Goal: Transaction & Acquisition: Purchase product/service

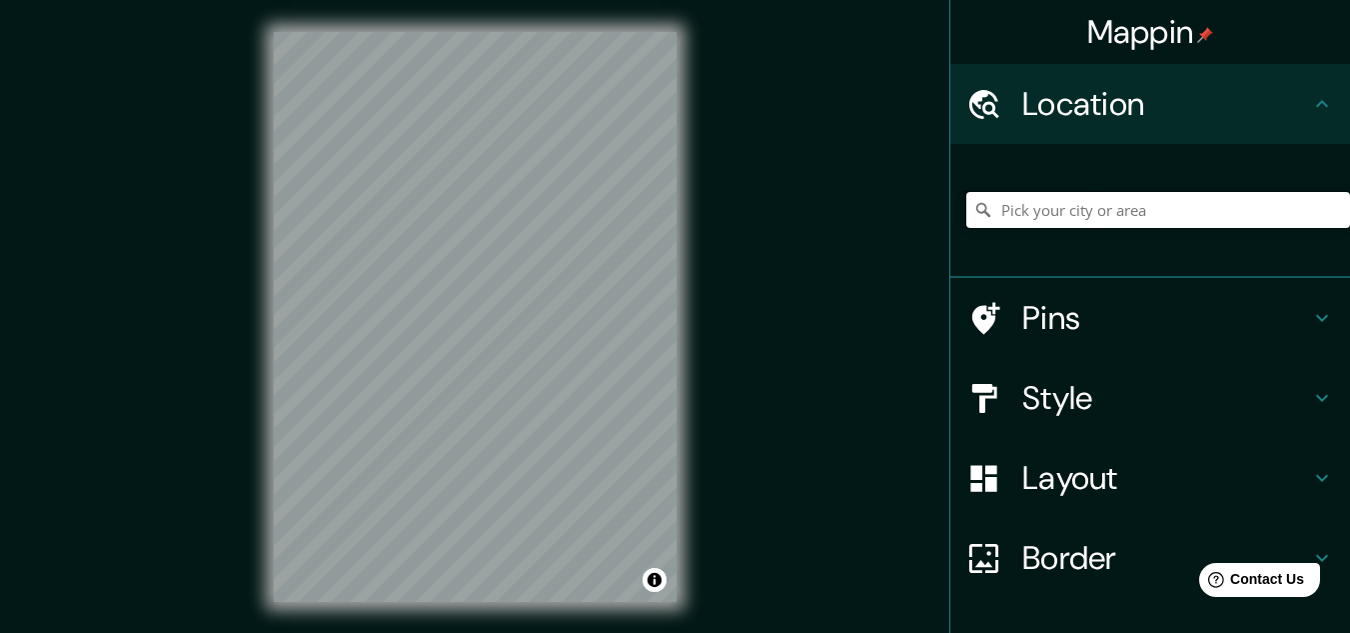
click at [985, 206] on input "Pick your city or area" at bounding box center [1158, 210] width 384 height 36
click at [985, 211] on input "[GEOGRAPHIC_DATA], [GEOGRAPHIC_DATA], [GEOGRAPHIC_DATA]" at bounding box center [1158, 210] width 384 height 36
drag, startPoint x: 1266, startPoint y: 214, endPoint x: 757, endPoint y: 218, distance: 509.7
click at [757, 218] on div "Mappin Location [GEOGRAPHIC_DATA], [GEOGRAPHIC_DATA], [GEOGRAPHIC_DATA] Pins St…" at bounding box center [675, 333] width 1350 height 666
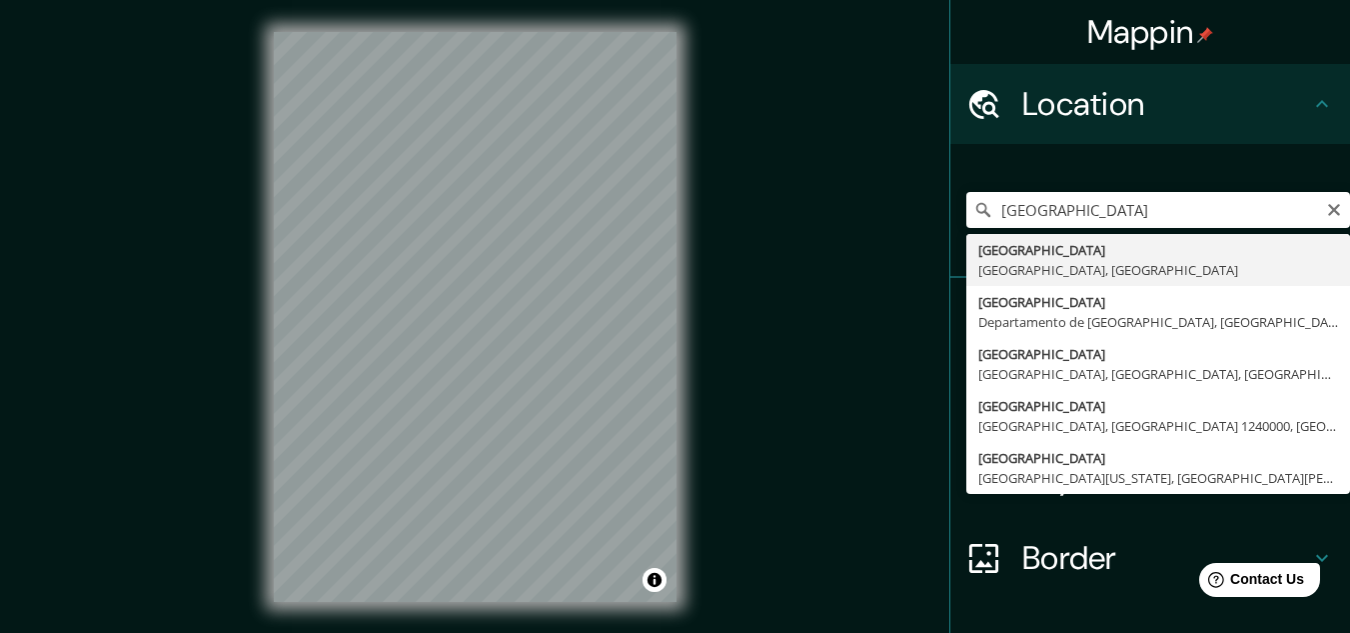
type input "[GEOGRAPHIC_DATA], [GEOGRAPHIC_DATA], [GEOGRAPHIC_DATA]"
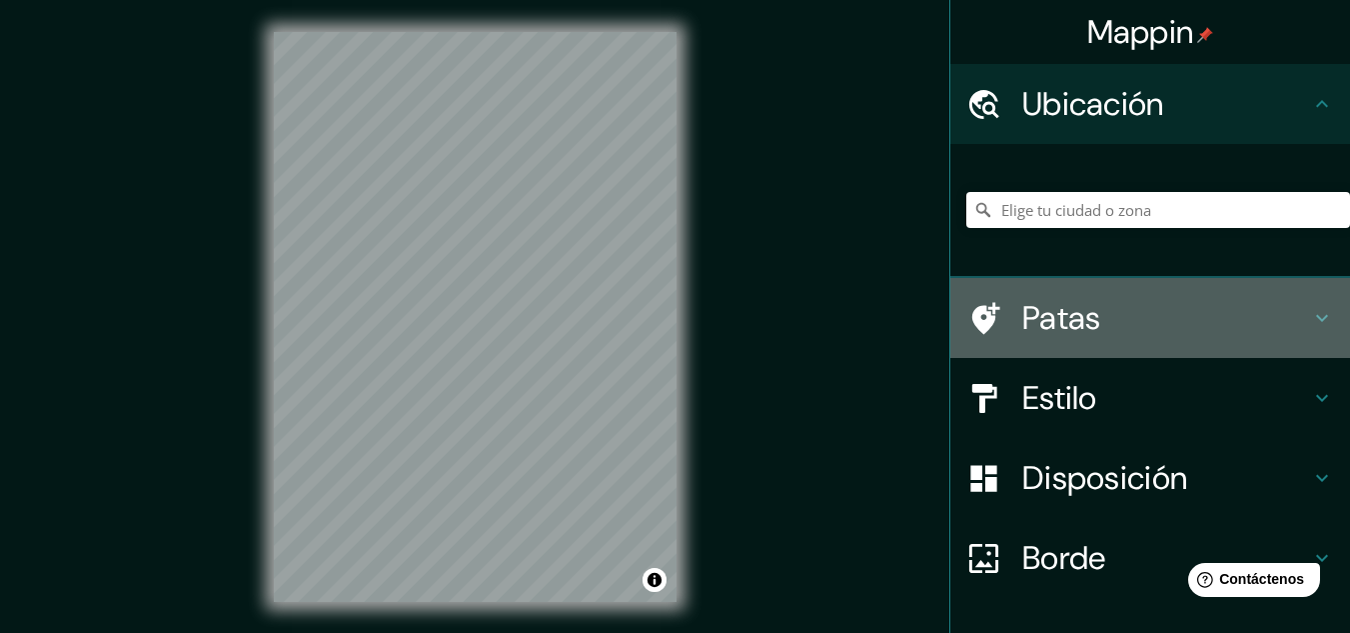
click at [1310, 306] on icon at bounding box center [1322, 318] width 24 height 24
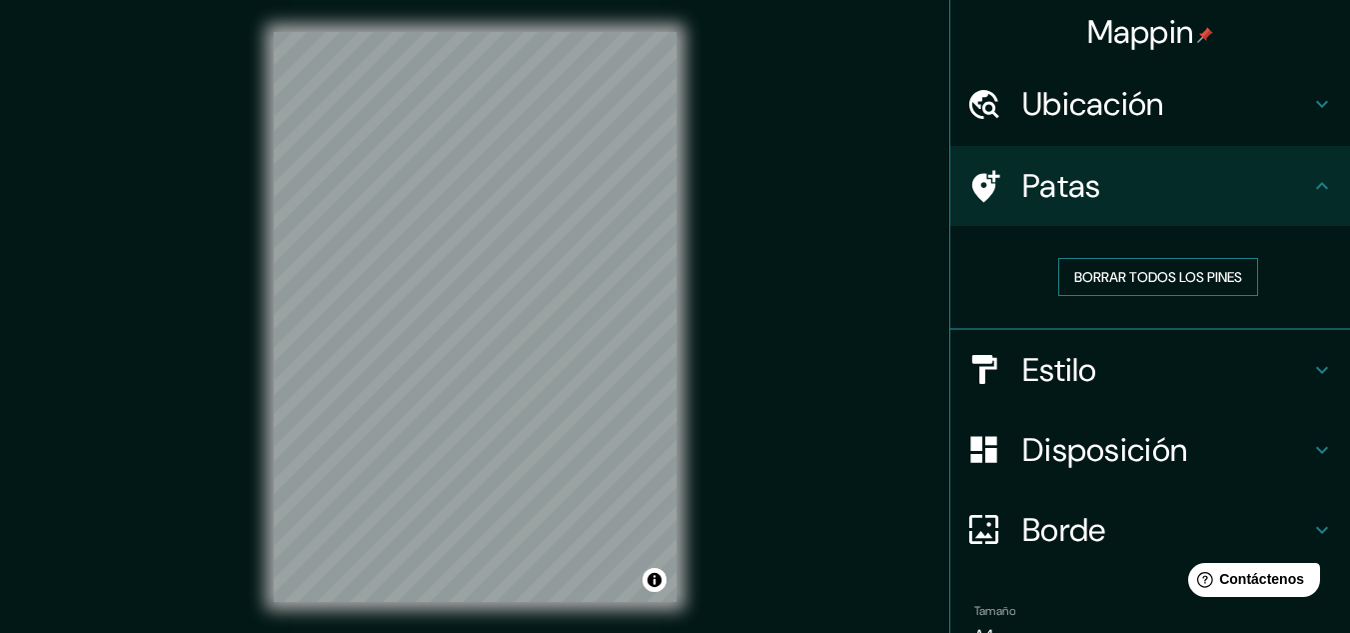
click at [1189, 280] on font "Borrar todos los pines" at bounding box center [1158, 277] width 168 height 18
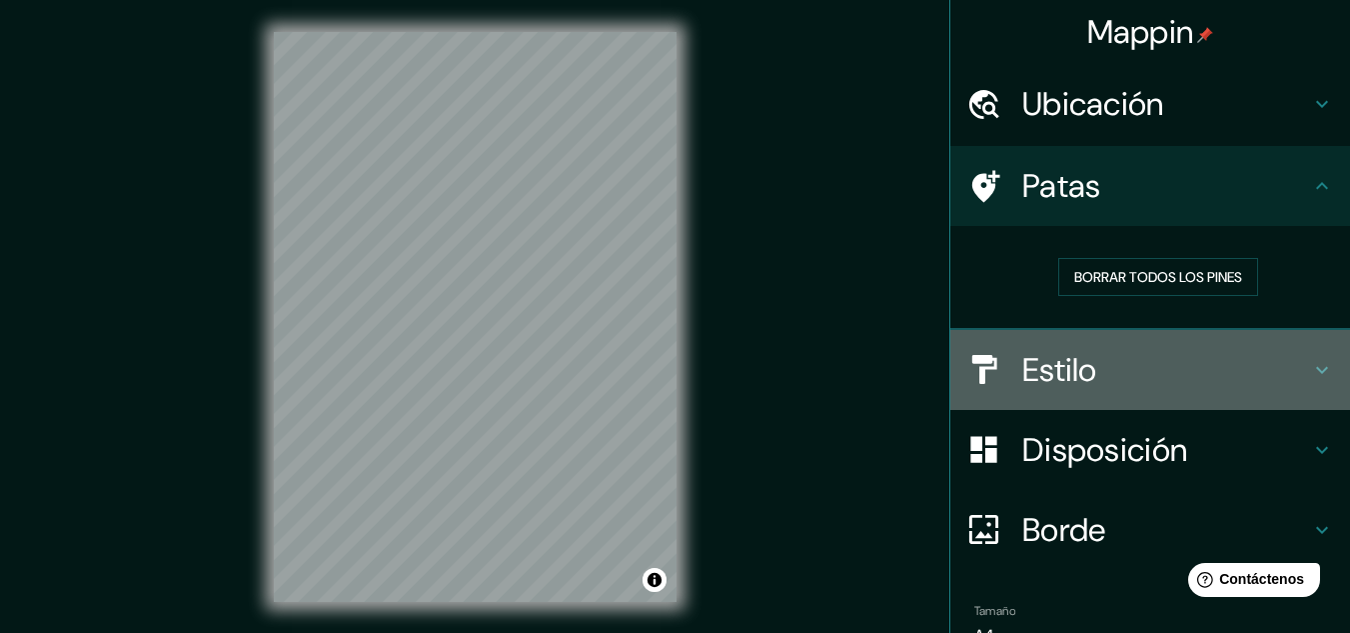
click at [1280, 367] on h4 "Estilo" at bounding box center [1166, 370] width 288 height 40
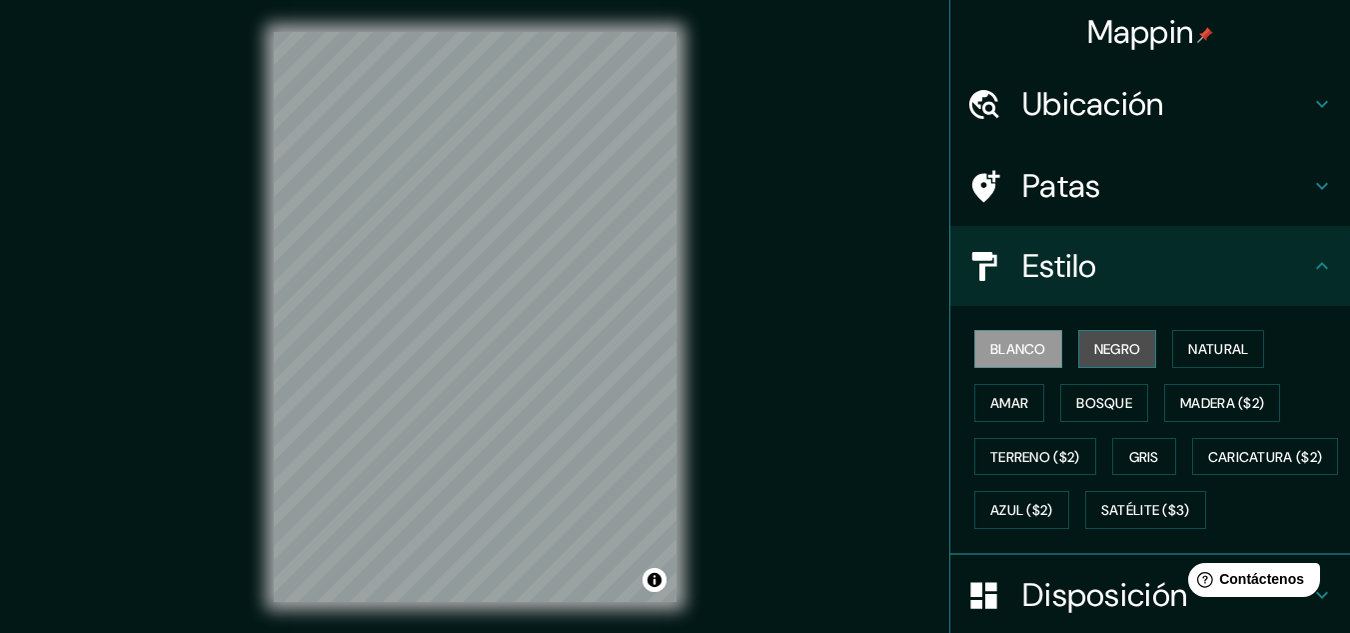
click at [1097, 351] on font "Negro" at bounding box center [1117, 349] width 47 height 18
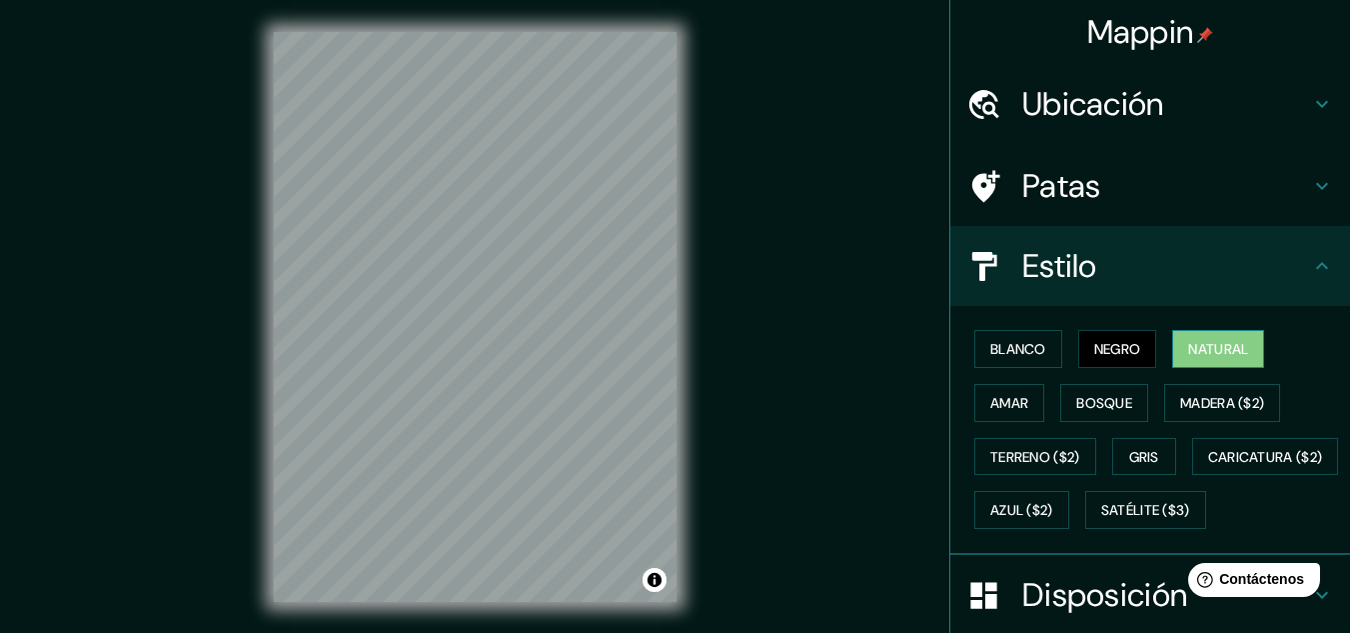
click at [1188, 349] on font "Natural" at bounding box center [1218, 349] width 60 height 18
click at [1009, 411] on font "Amar" at bounding box center [1009, 403] width 38 height 18
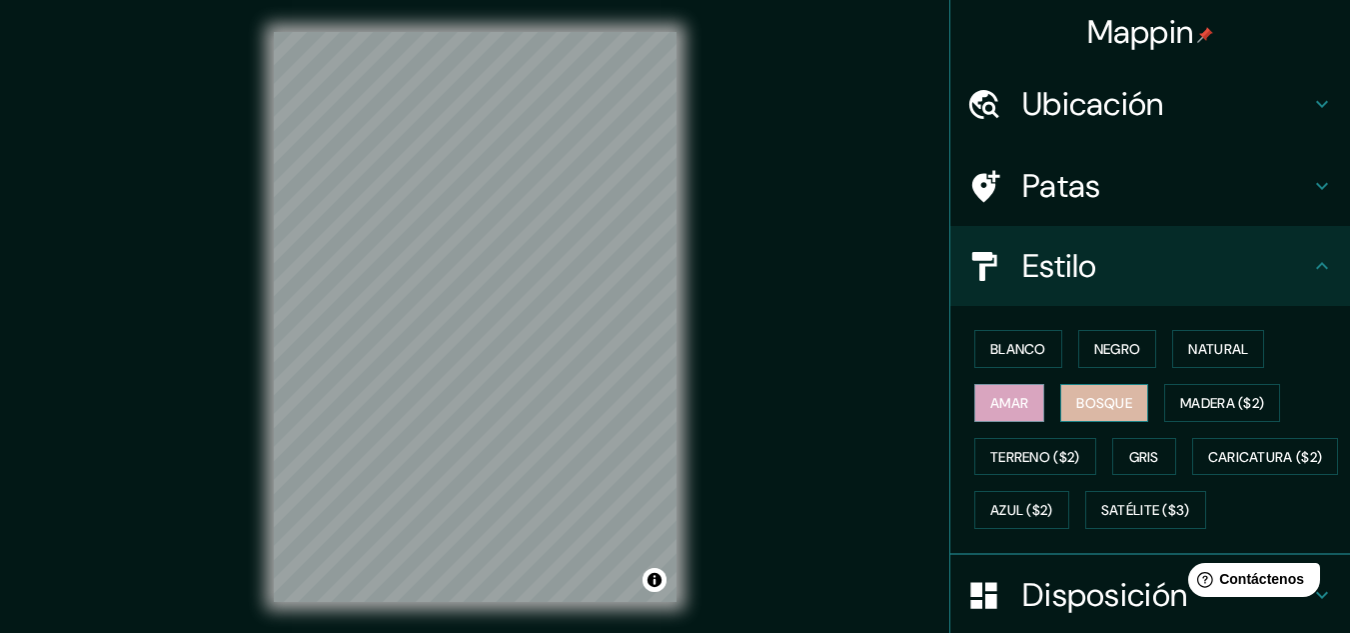
click at [1086, 412] on font "Bosque" at bounding box center [1104, 403] width 56 height 26
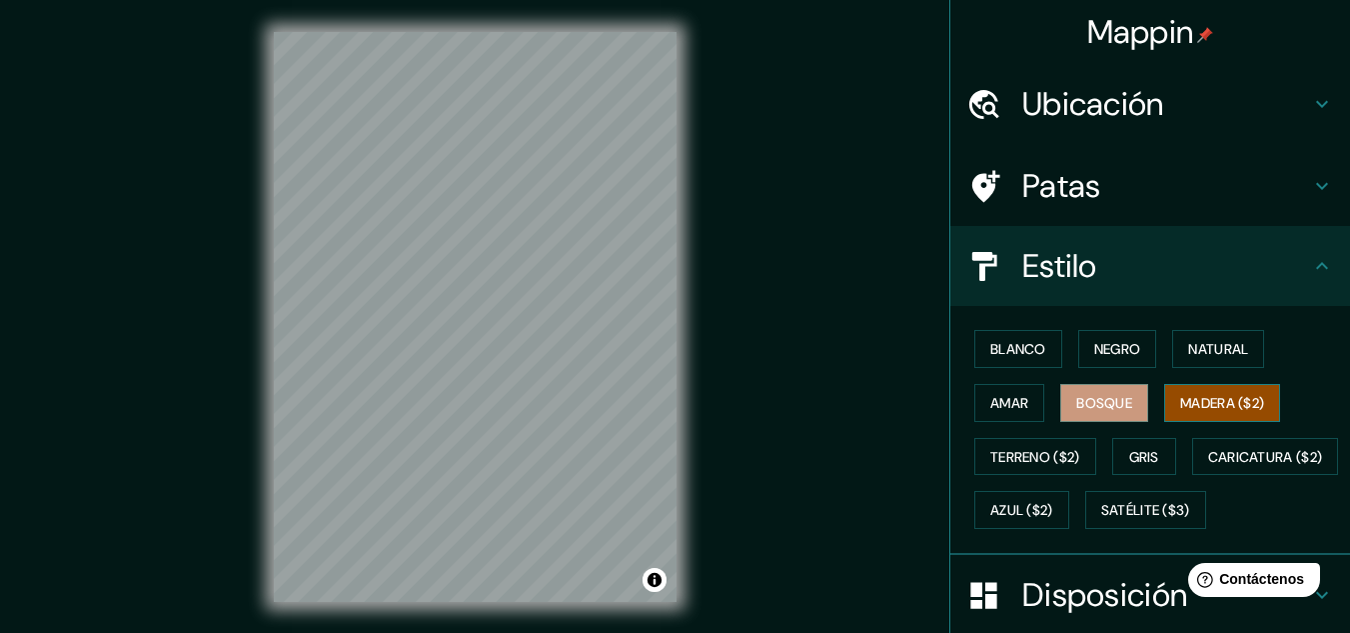
click at [1182, 406] on font "Madera ($2)" at bounding box center [1222, 403] width 84 height 18
click at [1050, 454] on font "Terreno ($2)" at bounding box center [1035, 457] width 90 height 18
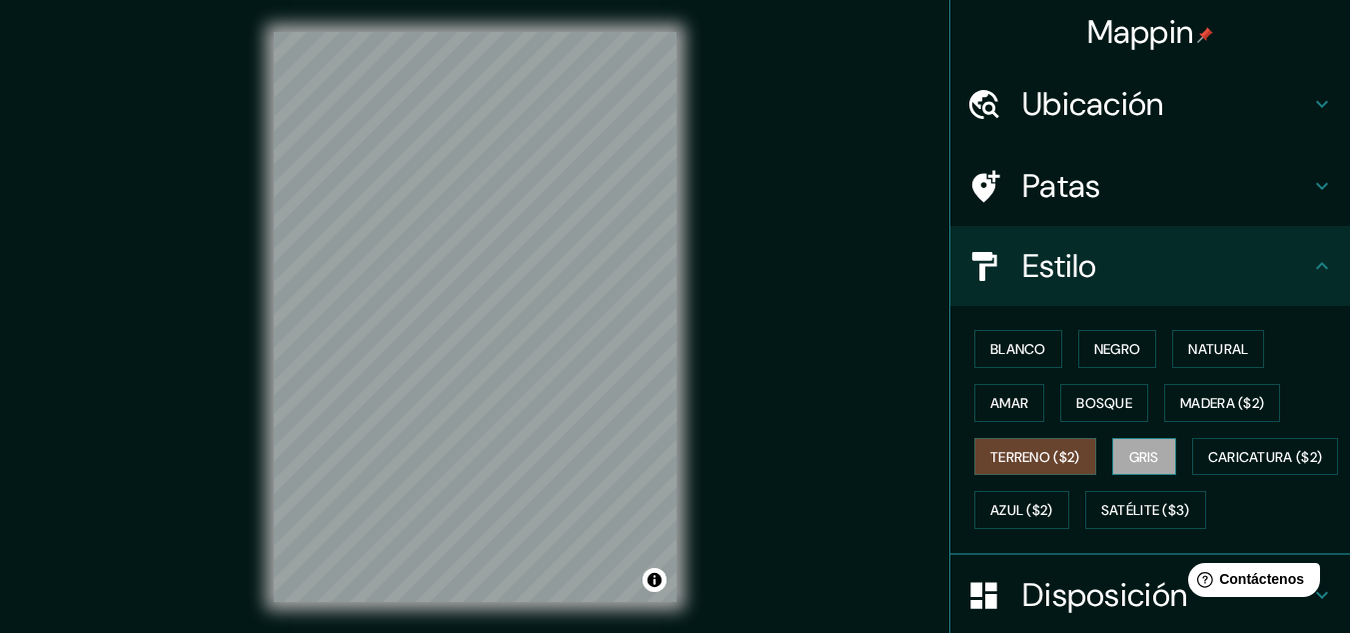
click at [1141, 450] on font "Gris" at bounding box center [1144, 457] width 30 height 18
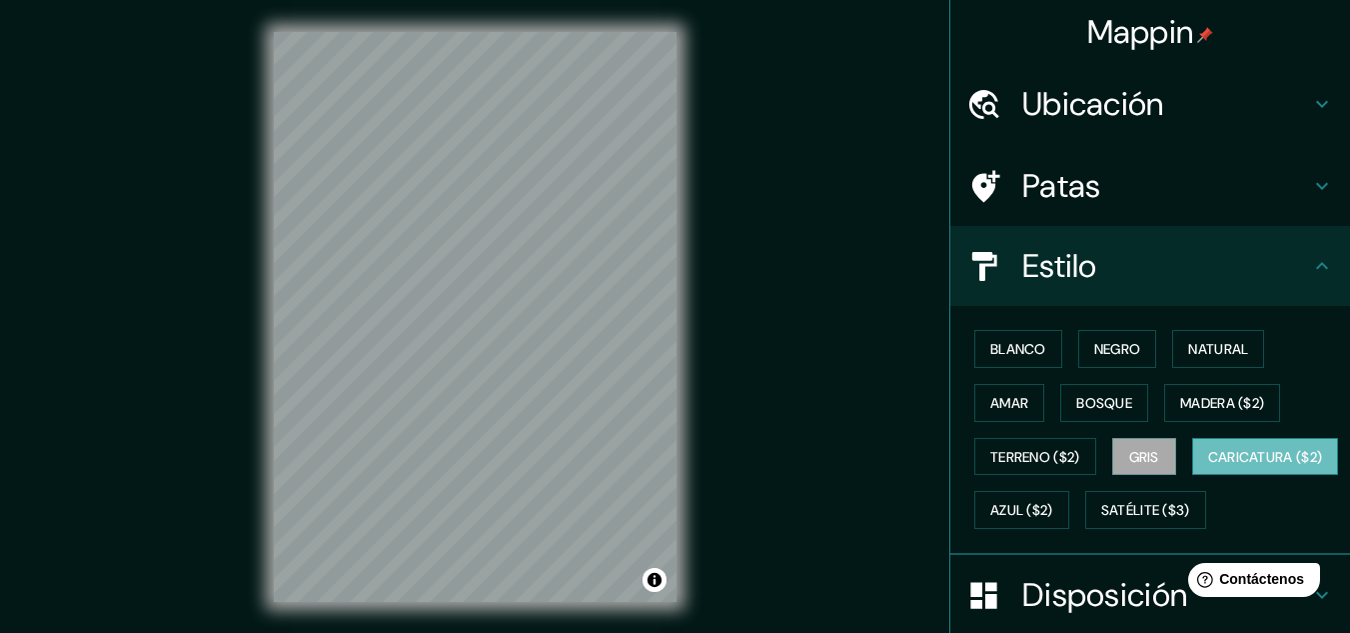
click at [1208, 466] on font "Caricatura ($2)" at bounding box center [1265, 457] width 115 height 18
click at [1053, 516] on font "Azul ($2)" at bounding box center [1021, 511] width 63 height 18
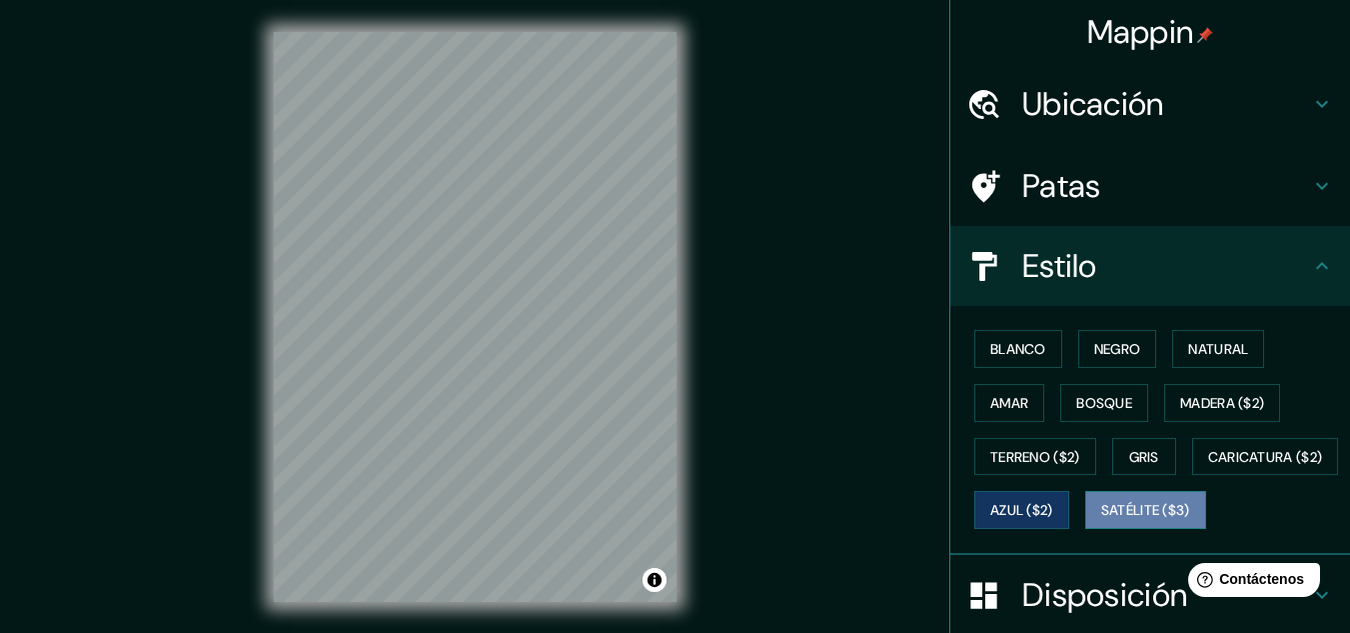
click at [1101, 520] on font "Satélite ($3)" at bounding box center [1145, 511] width 89 height 18
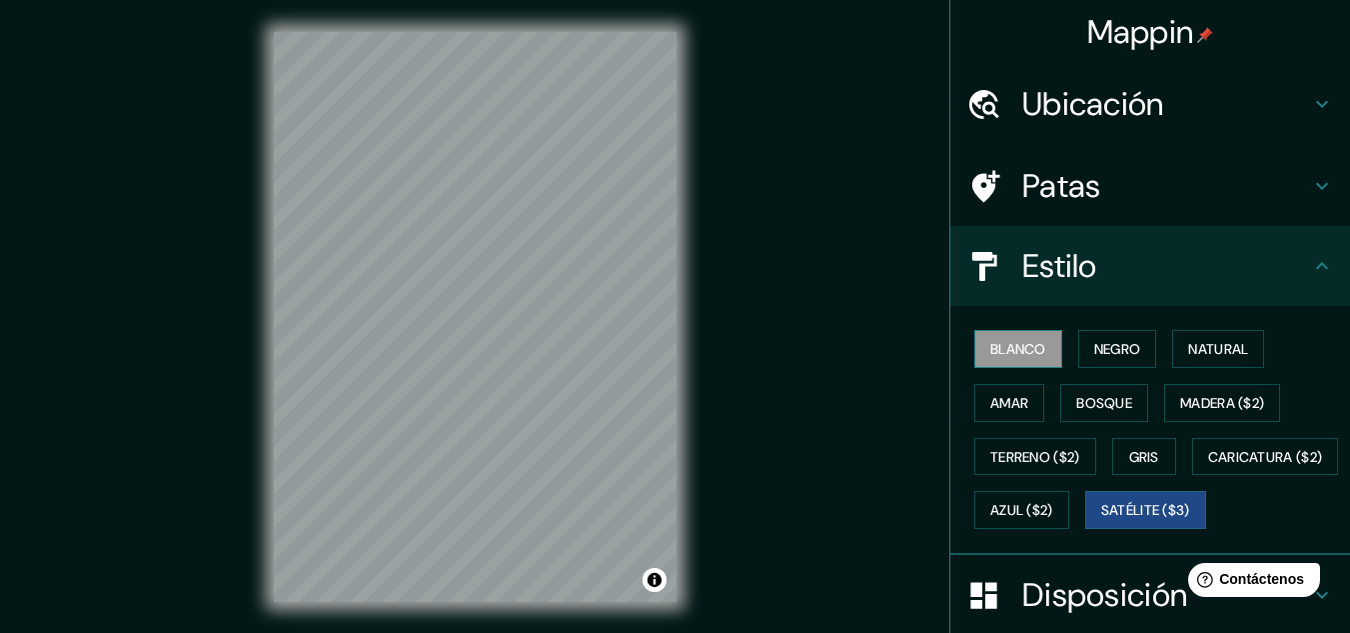
click at [1020, 356] on font "Blanco" at bounding box center [1018, 349] width 56 height 18
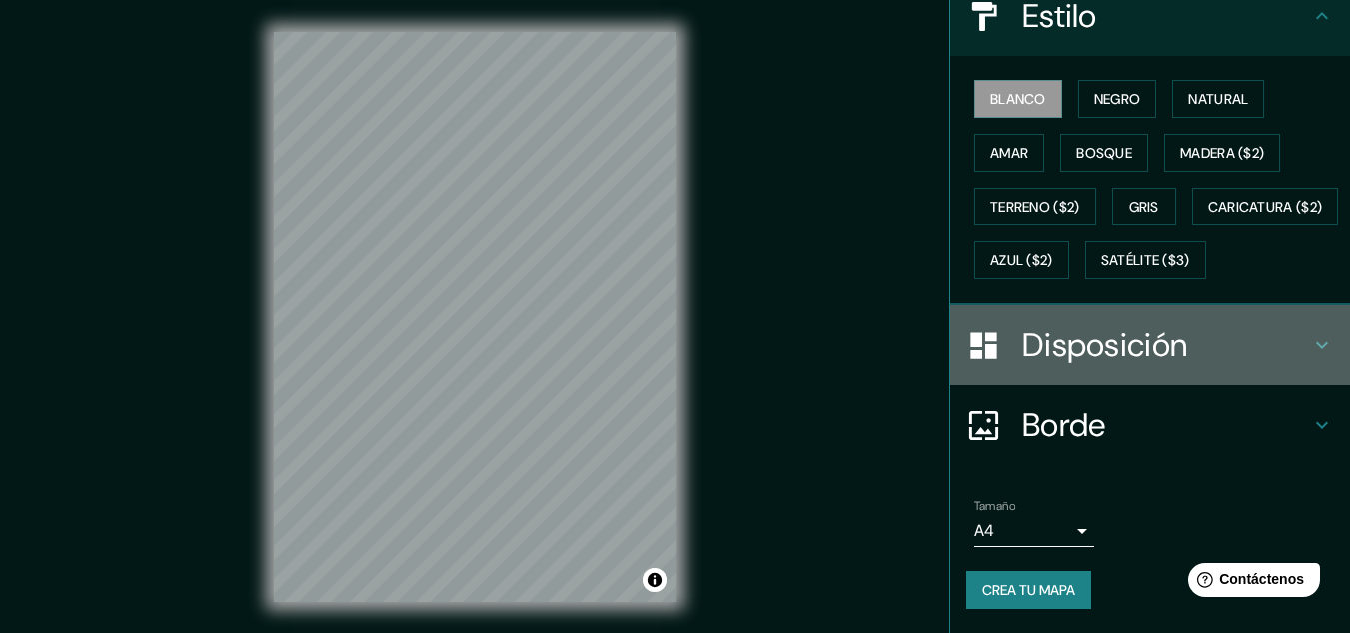
click at [1273, 343] on h4 "Disposición" at bounding box center [1166, 345] width 288 height 40
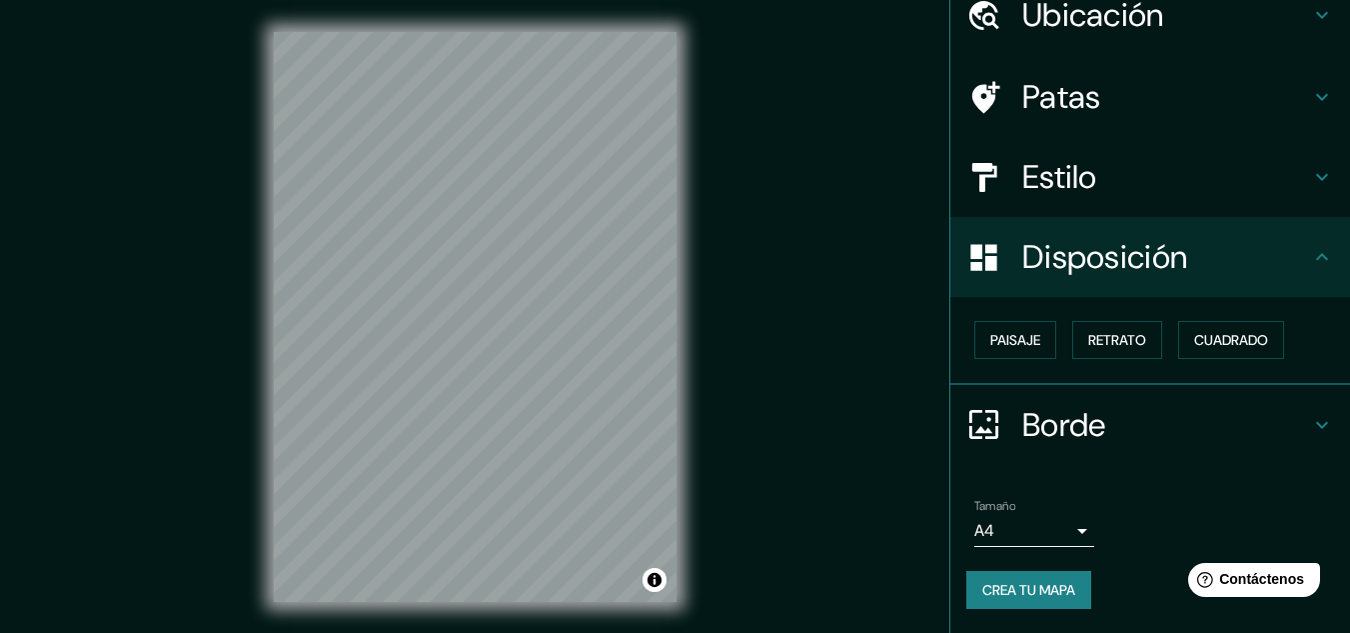
scroll to position [88, 0]
click at [999, 346] on font "Paisaje" at bounding box center [1015, 341] width 50 height 18
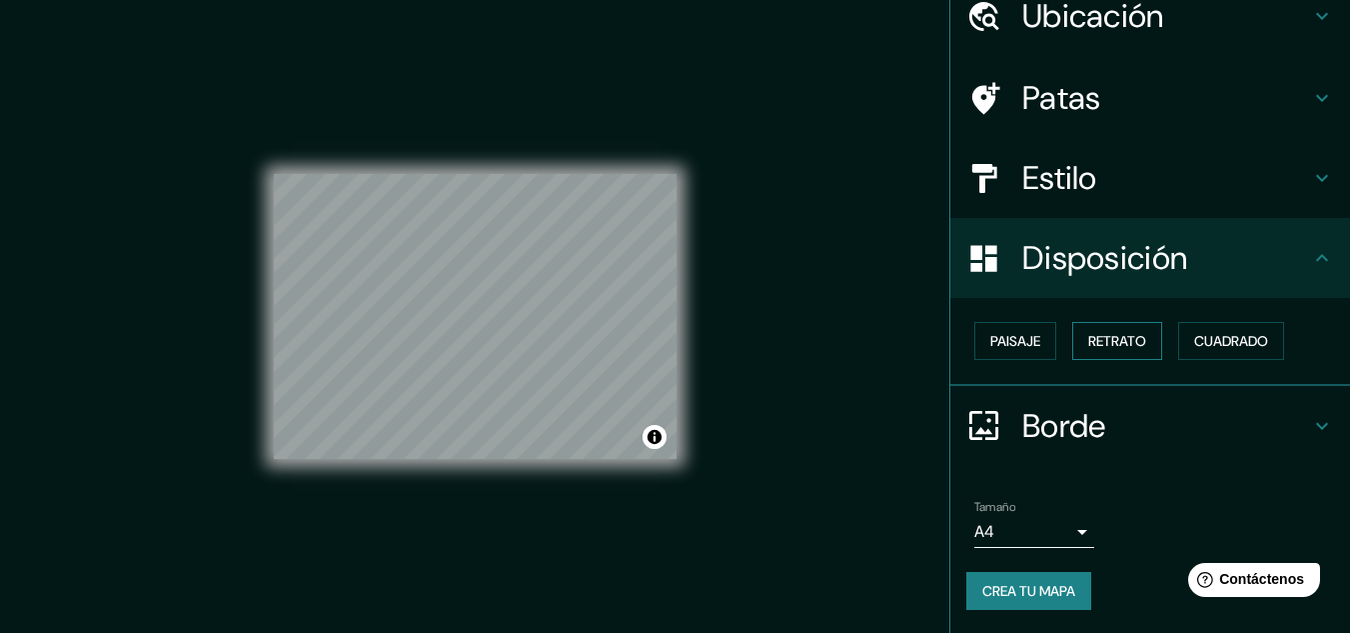
click at [1072, 345] on button "Retrato" at bounding box center [1117, 341] width 90 height 38
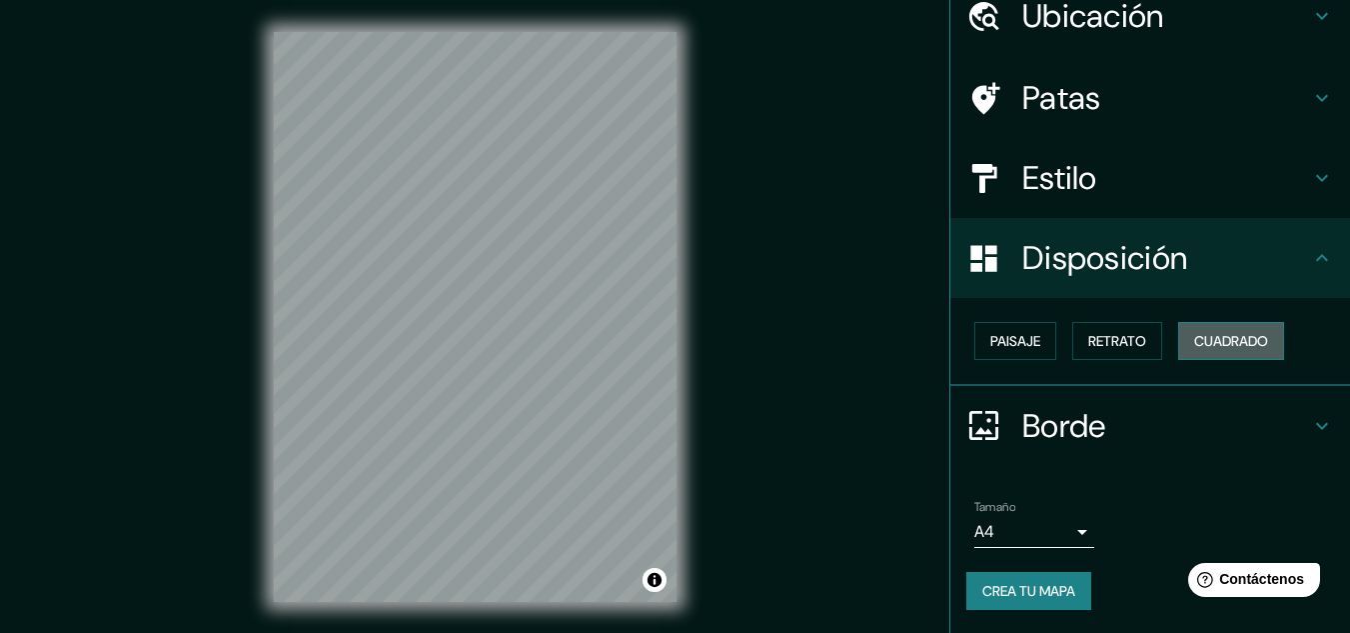
click at [1207, 342] on font "Cuadrado" at bounding box center [1231, 341] width 74 height 18
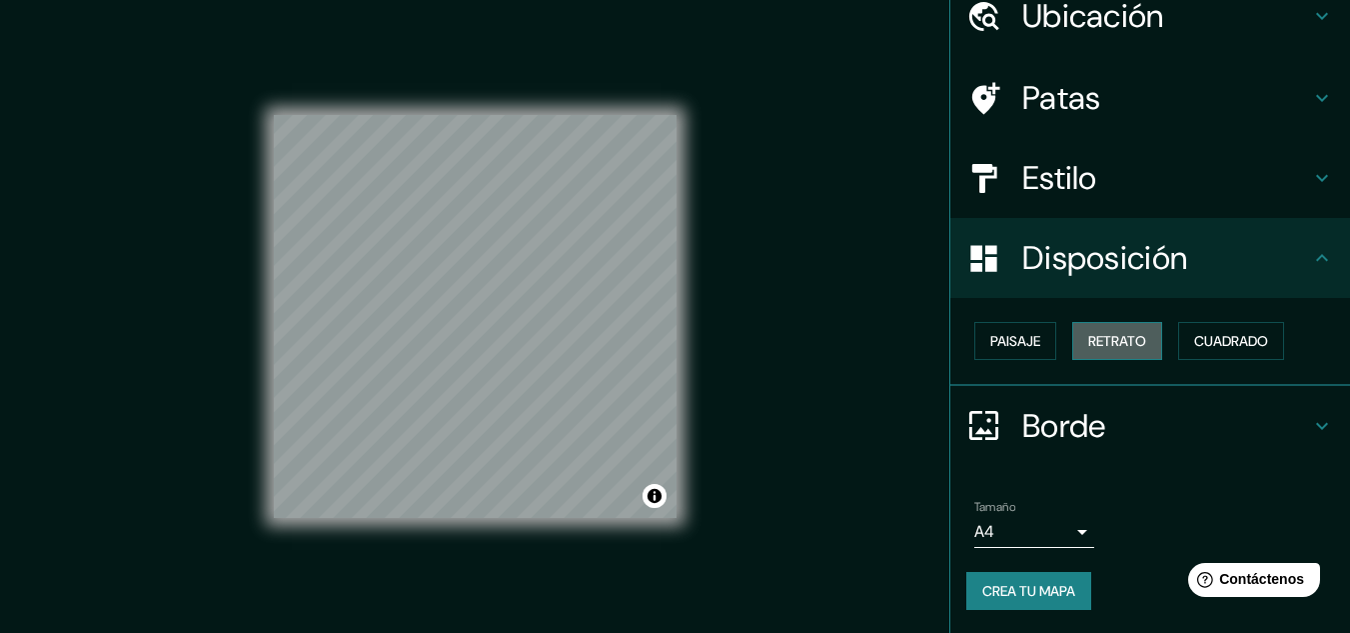
click at [1092, 343] on font "Retrato" at bounding box center [1117, 341] width 58 height 18
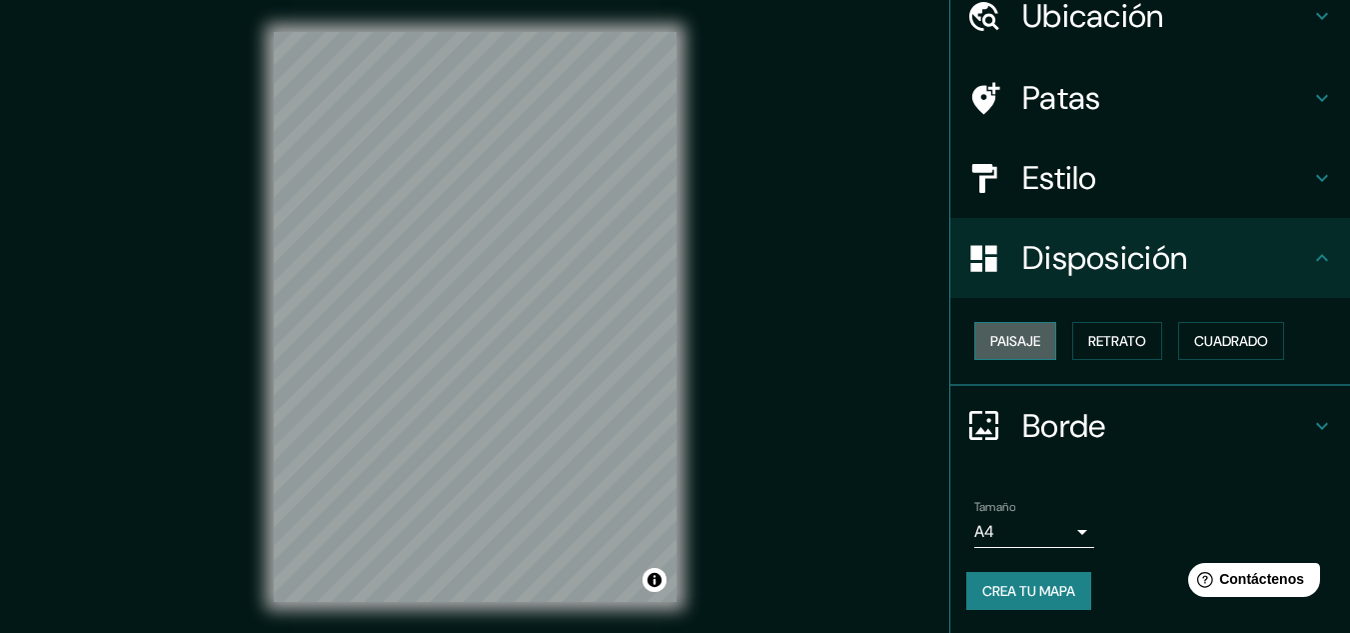
click at [1000, 350] on font "Paisaje" at bounding box center [1015, 341] width 50 height 18
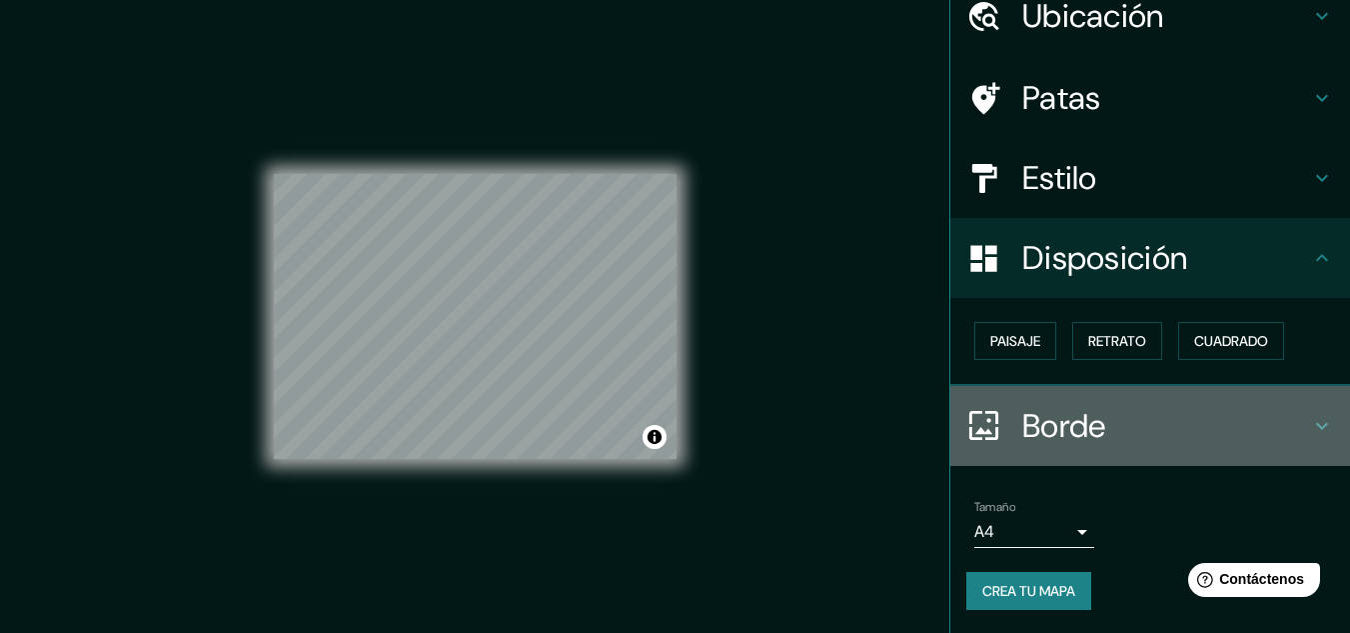
click at [1022, 419] on font "Borde" at bounding box center [1064, 426] width 84 height 42
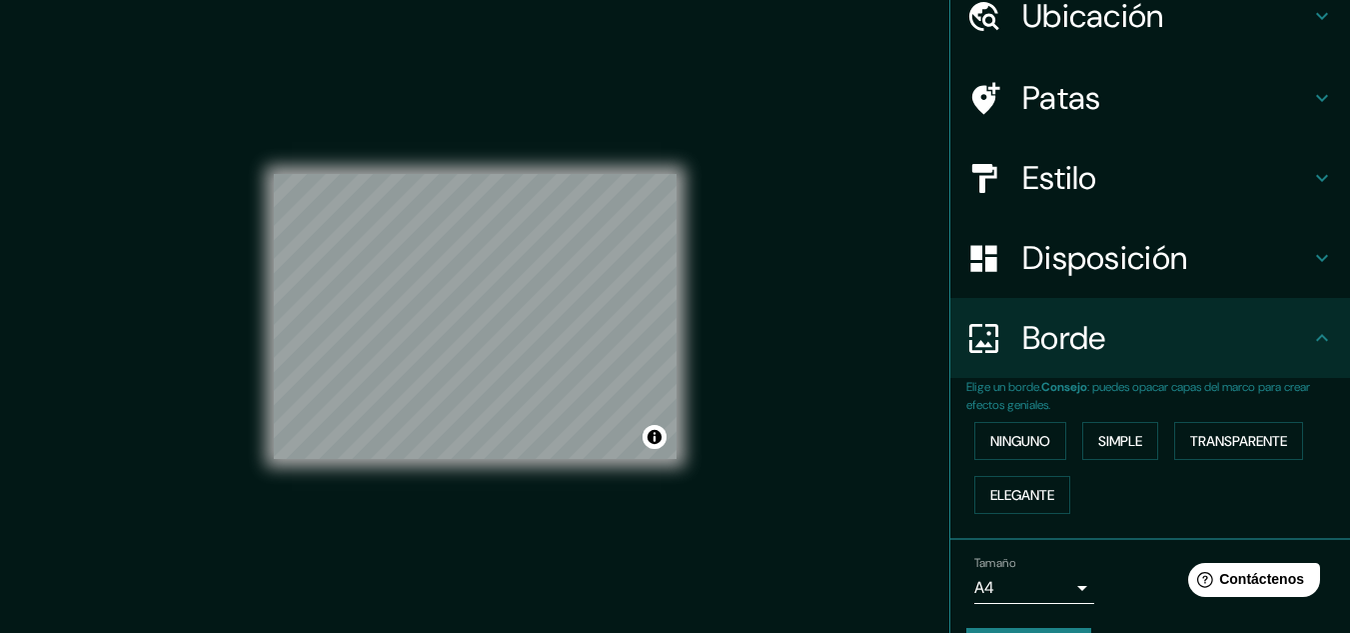
click at [1249, 266] on h4 "Disposición" at bounding box center [1166, 258] width 288 height 40
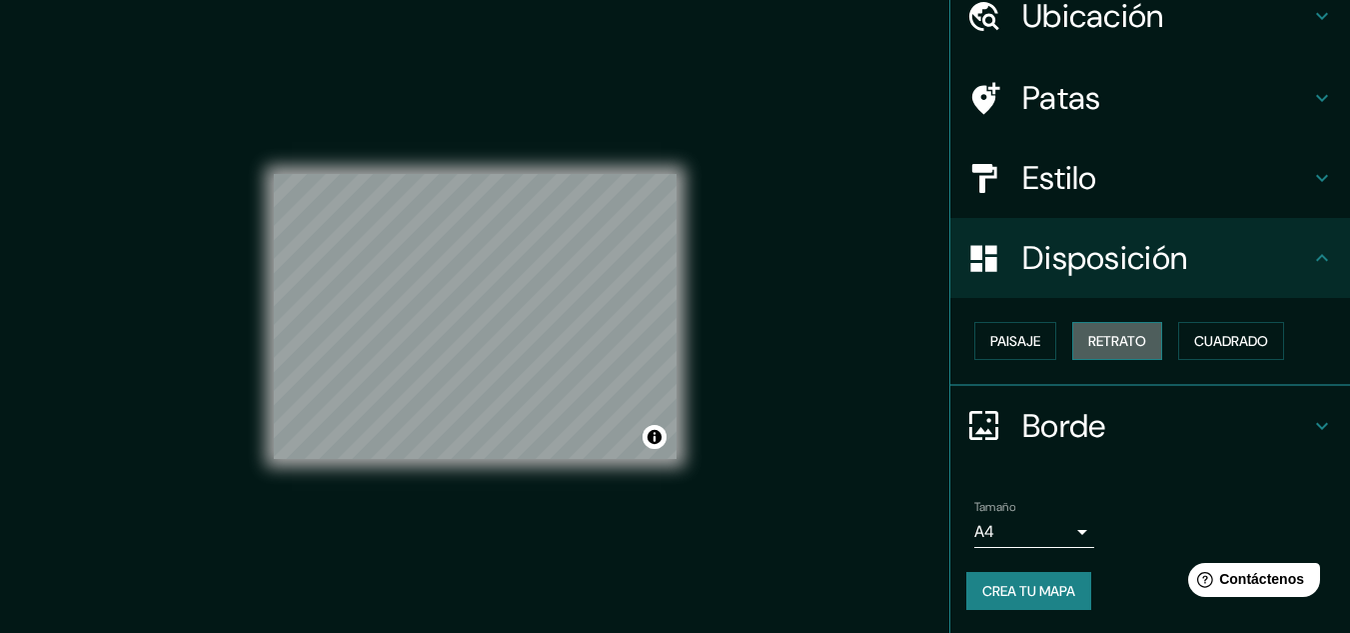
click at [1126, 341] on font "Retrato" at bounding box center [1117, 341] width 58 height 18
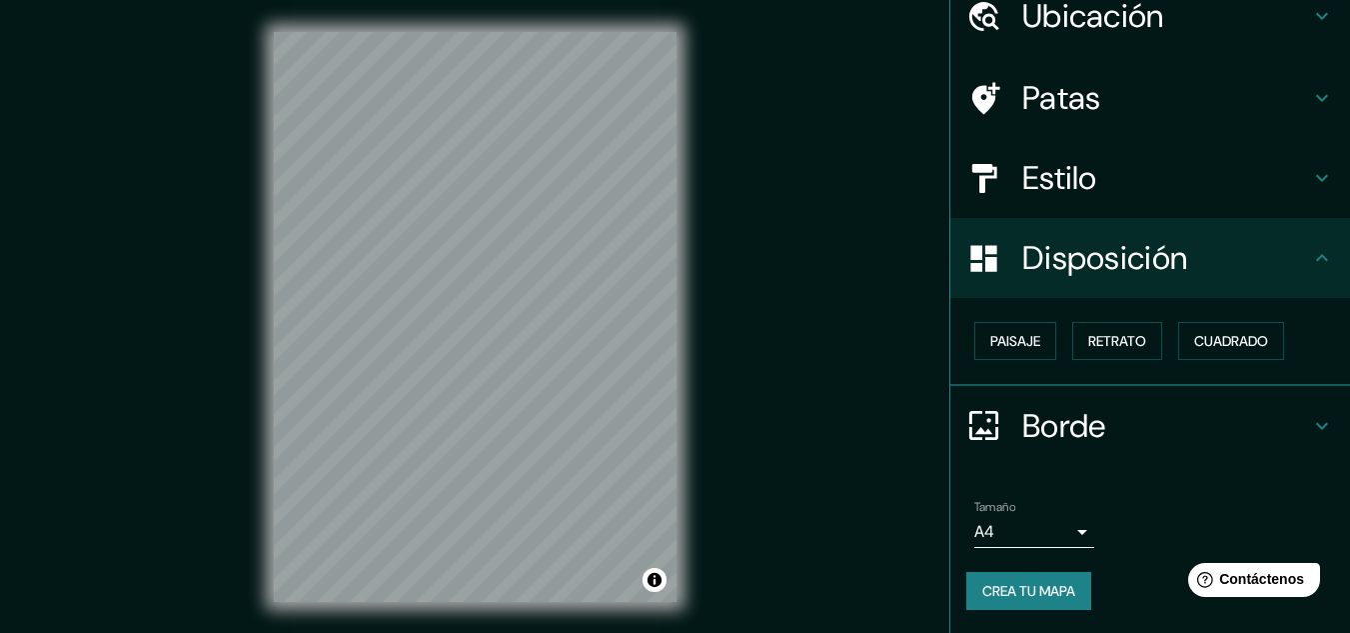
click at [1154, 420] on h4 "Borde" at bounding box center [1166, 426] width 288 height 40
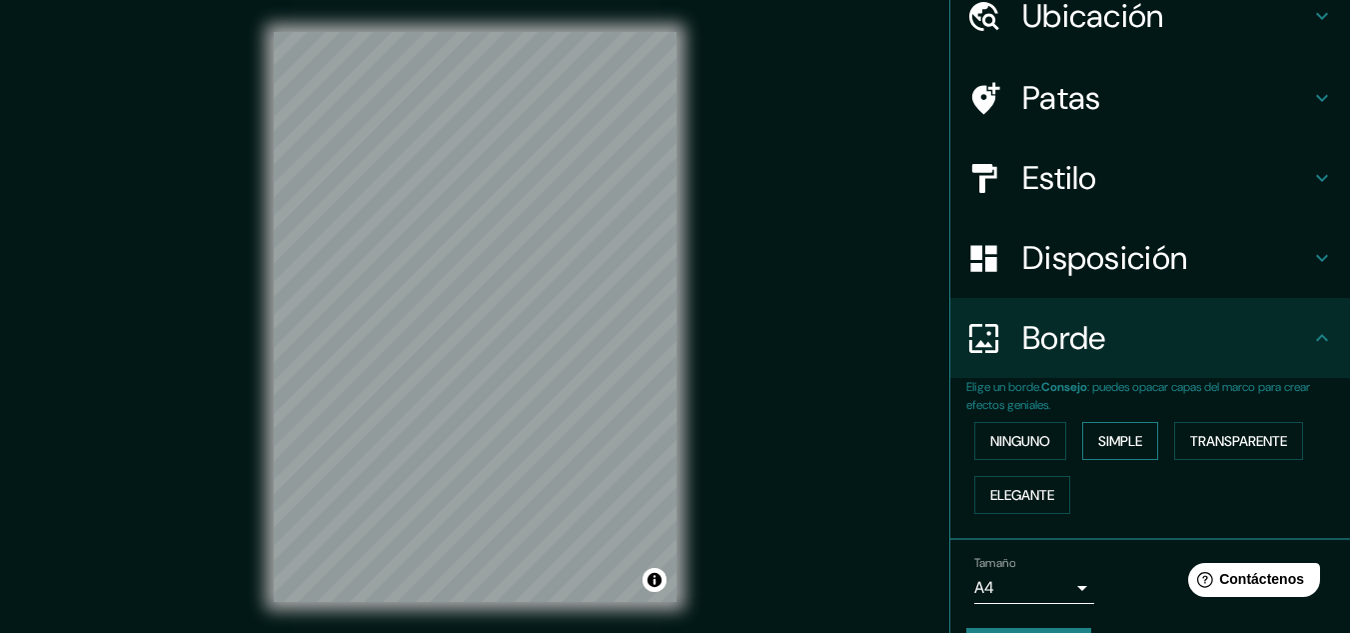
click at [1111, 442] on font "Simple" at bounding box center [1120, 441] width 44 height 18
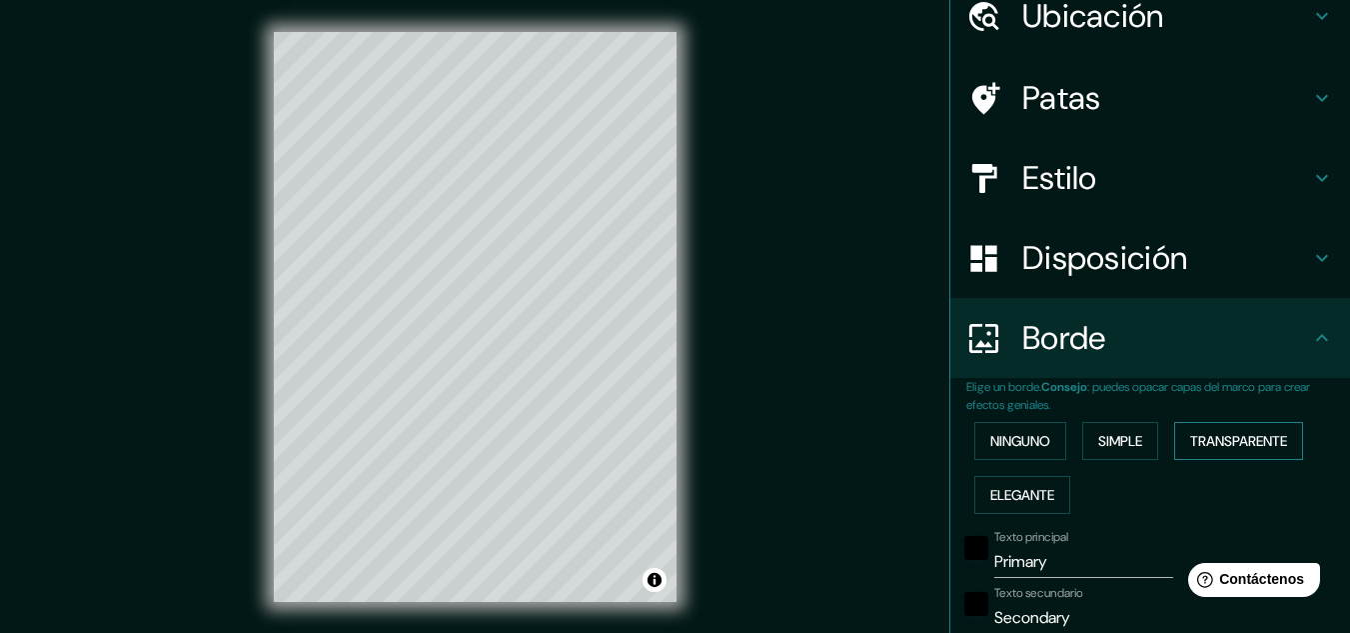
click at [1231, 442] on font "Transparente" at bounding box center [1238, 441] width 97 height 18
click at [1025, 488] on font "Elegante" at bounding box center [1022, 495] width 64 height 18
click at [987, 454] on button "Ninguno" at bounding box center [1020, 441] width 92 height 38
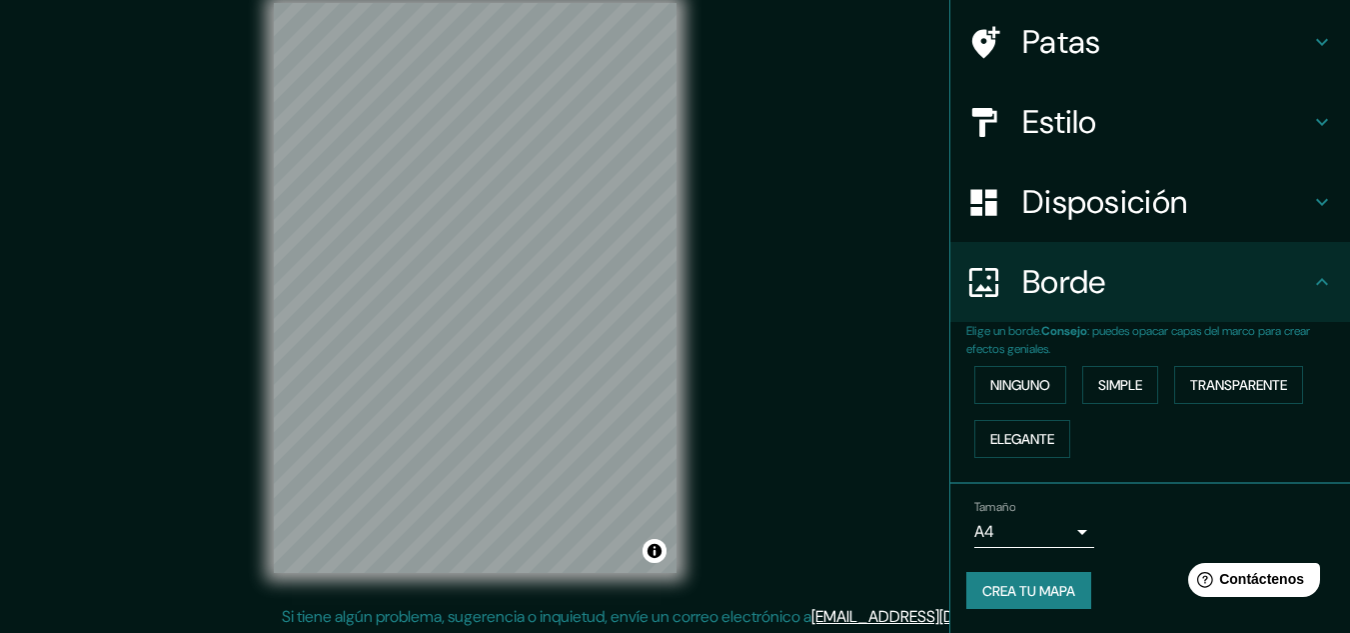
scroll to position [33, 0]
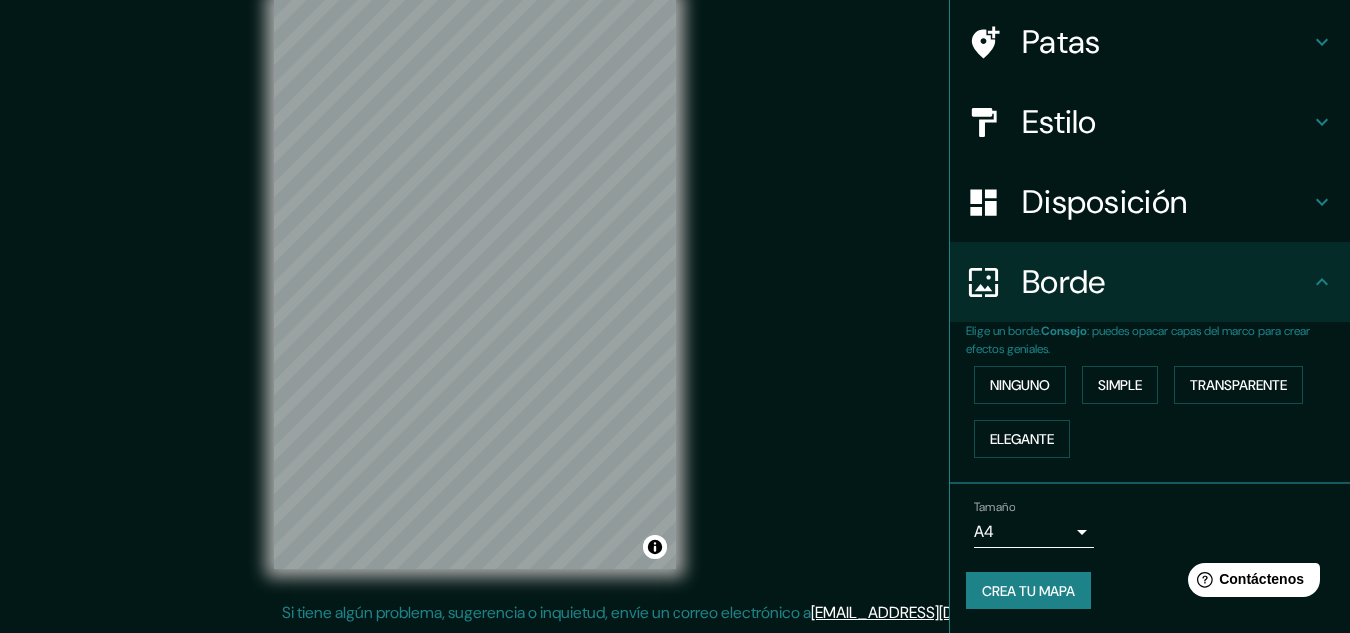
click at [1059, 524] on body "Mappin Ubicación Patas Estilo Disposición Borde Elige un borde. Consejo : puede…" at bounding box center [675, 283] width 1350 height 633
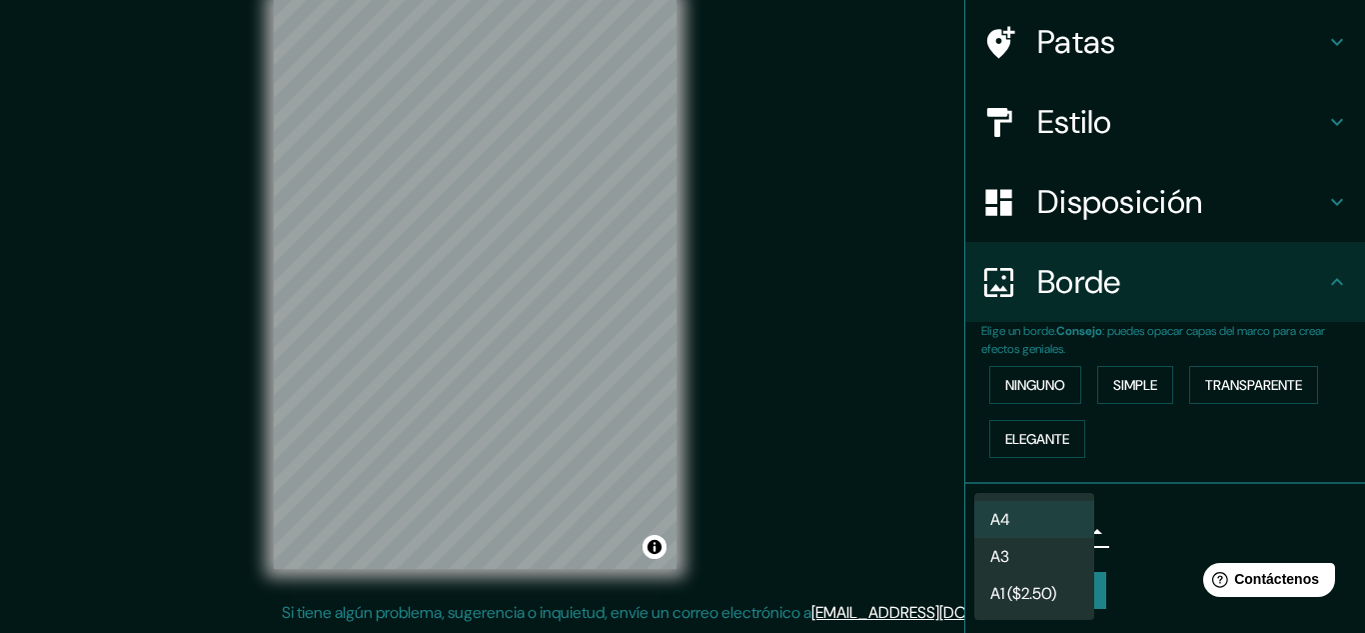
click at [1134, 521] on div at bounding box center [682, 316] width 1365 height 633
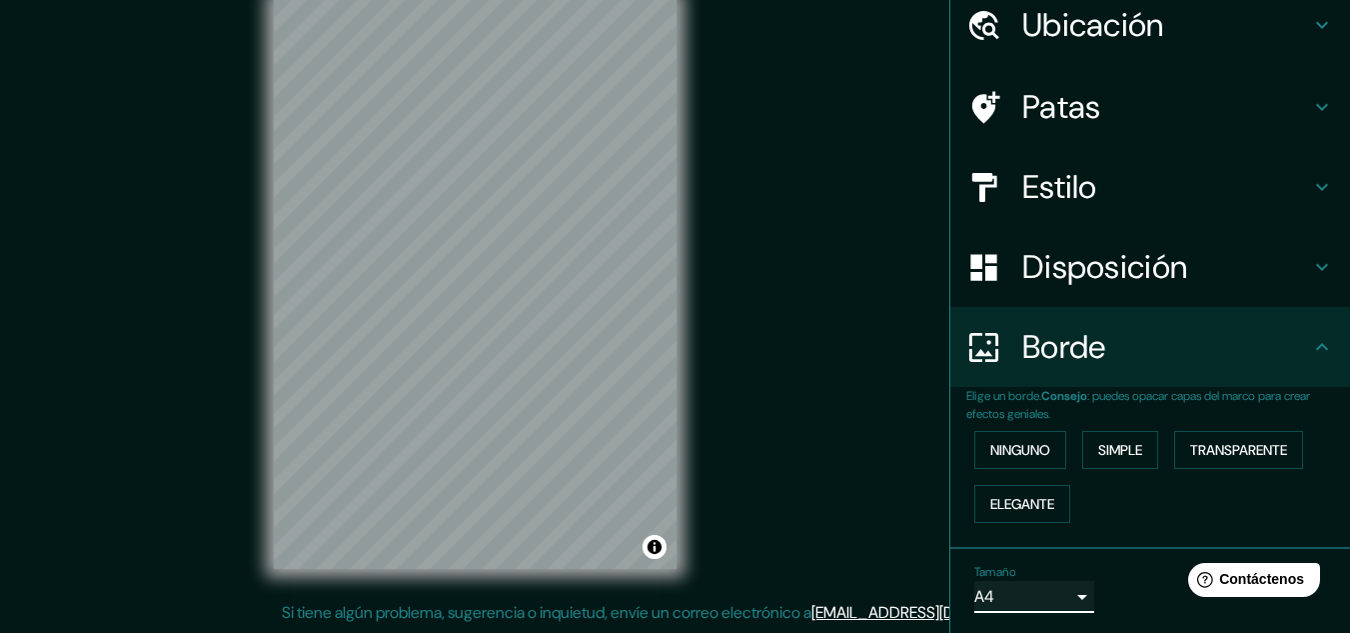
scroll to position [0, 0]
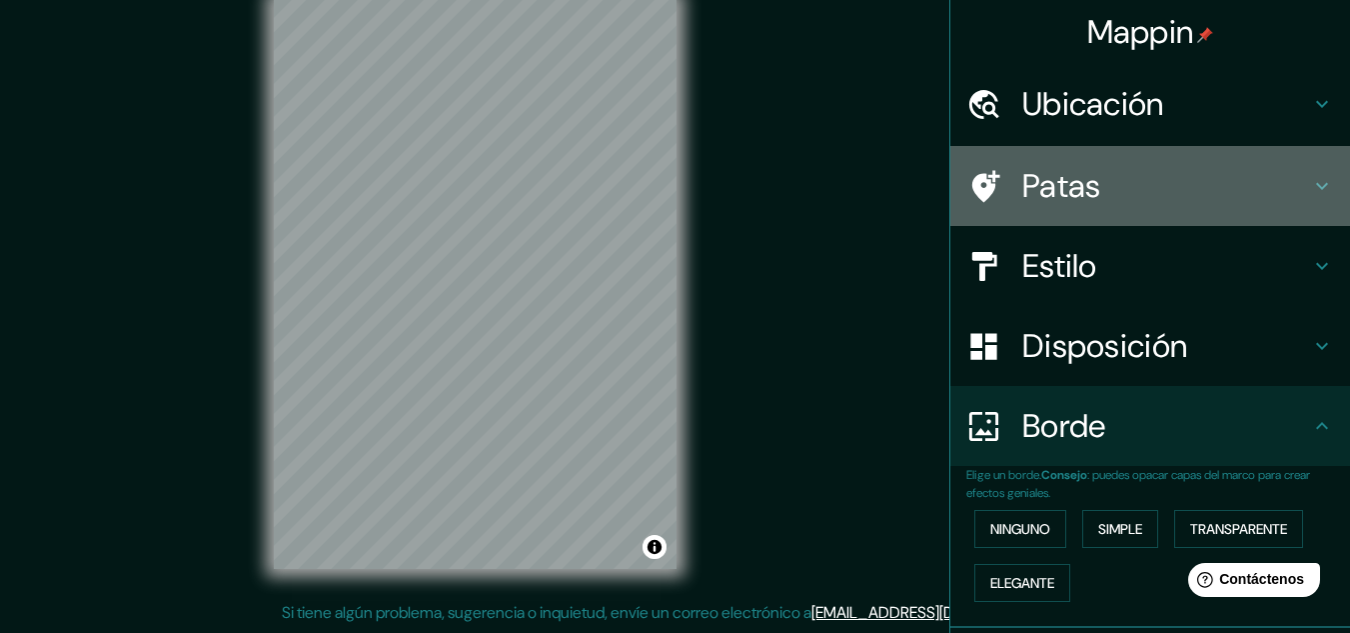
click at [1155, 187] on h4 "Patas" at bounding box center [1166, 186] width 288 height 40
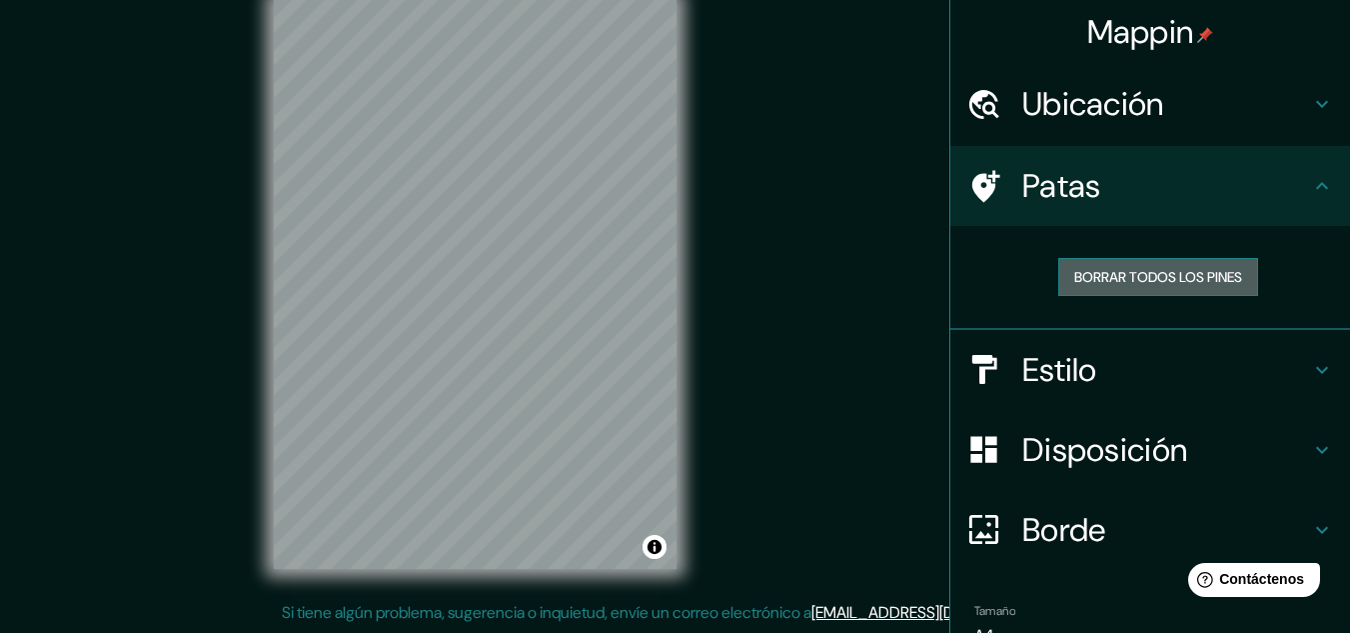
click at [1143, 277] on font "Borrar todos los pines" at bounding box center [1158, 277] width 168 height 18
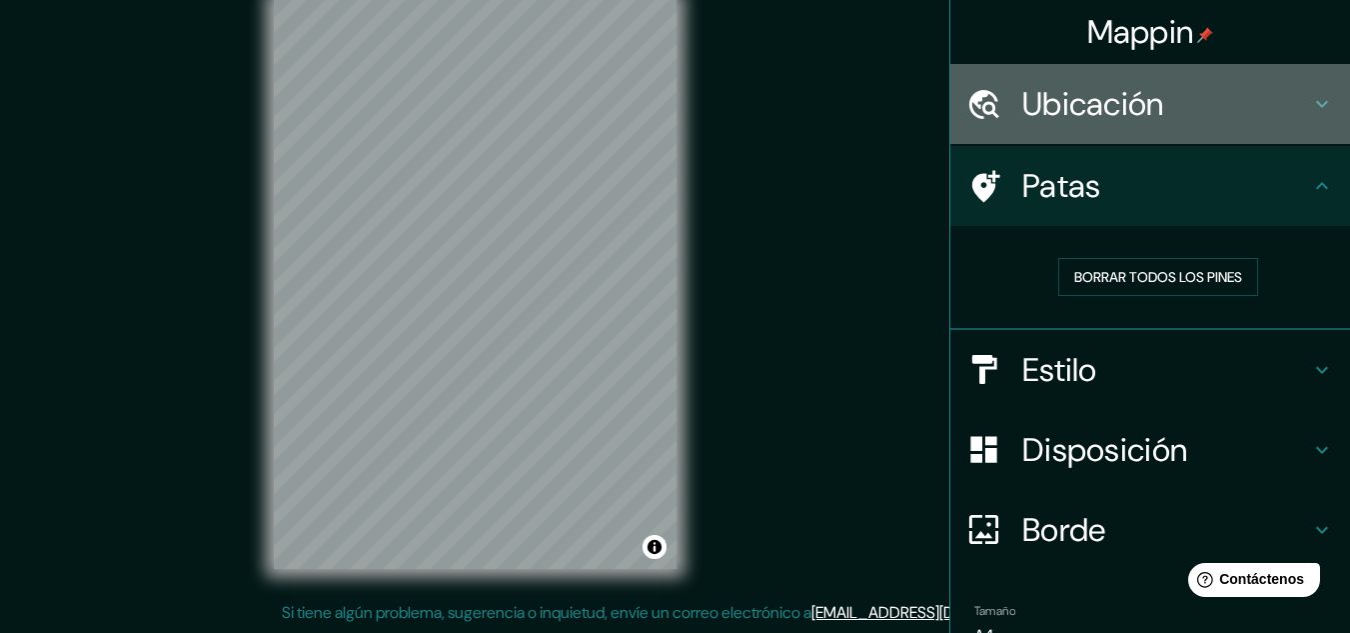
click at [1109, 89] on font "Ubicación" at bounding box center [1093, 104] width 142 height 42
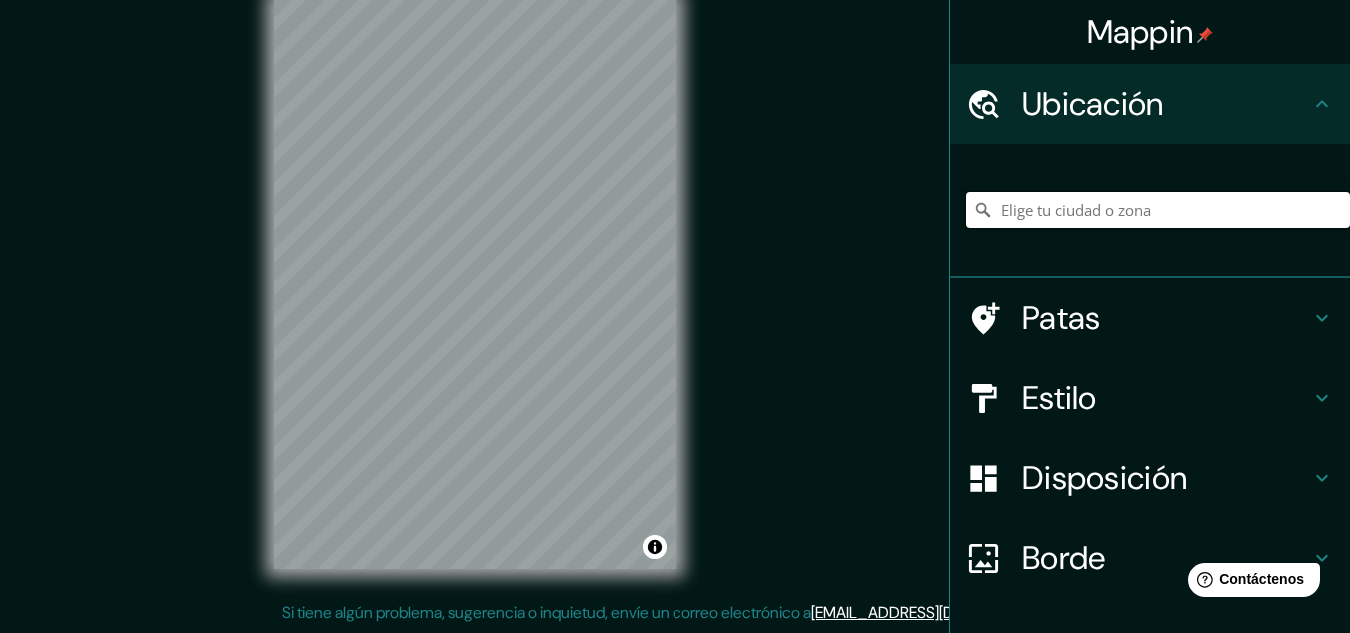
click at [1103, 215] on input "Elige tu ciudad o zona" at bounding box center [1158, 210] width 384 height 36
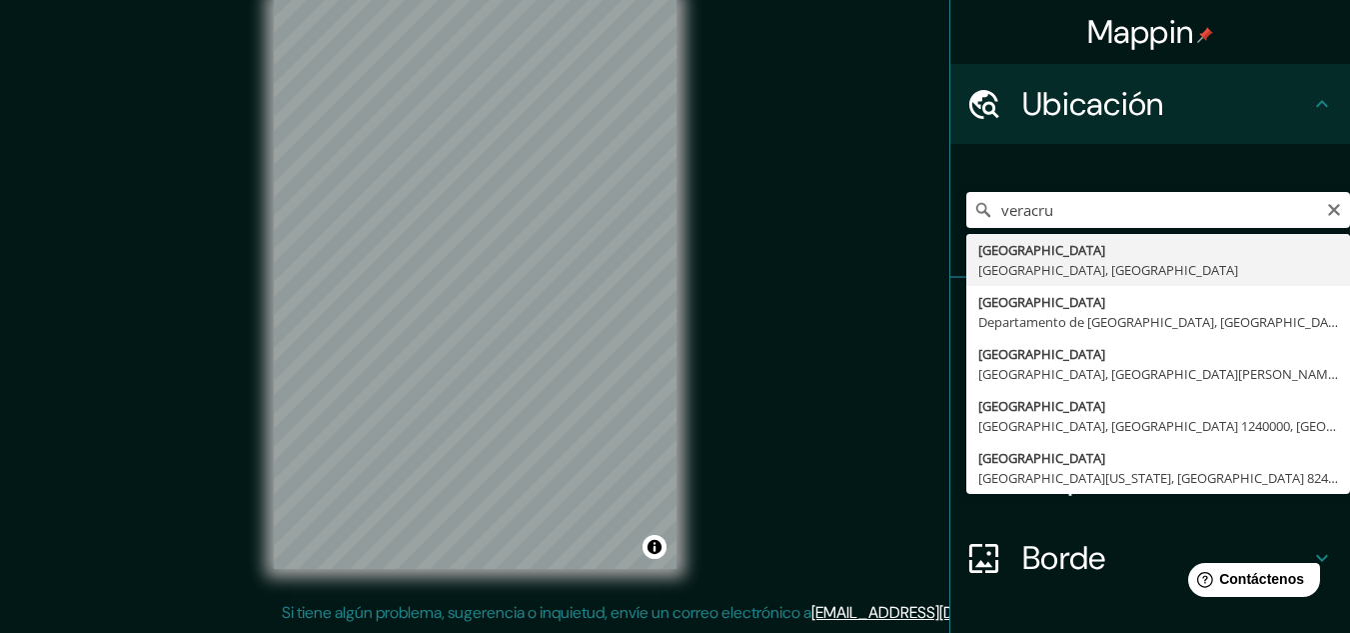
type input "[GEOGRAPHIC_DATA], [GEOGRAPHIC_DATA], [GEOGRAPHIC_DATA]"
